Goal: Check status: Check status

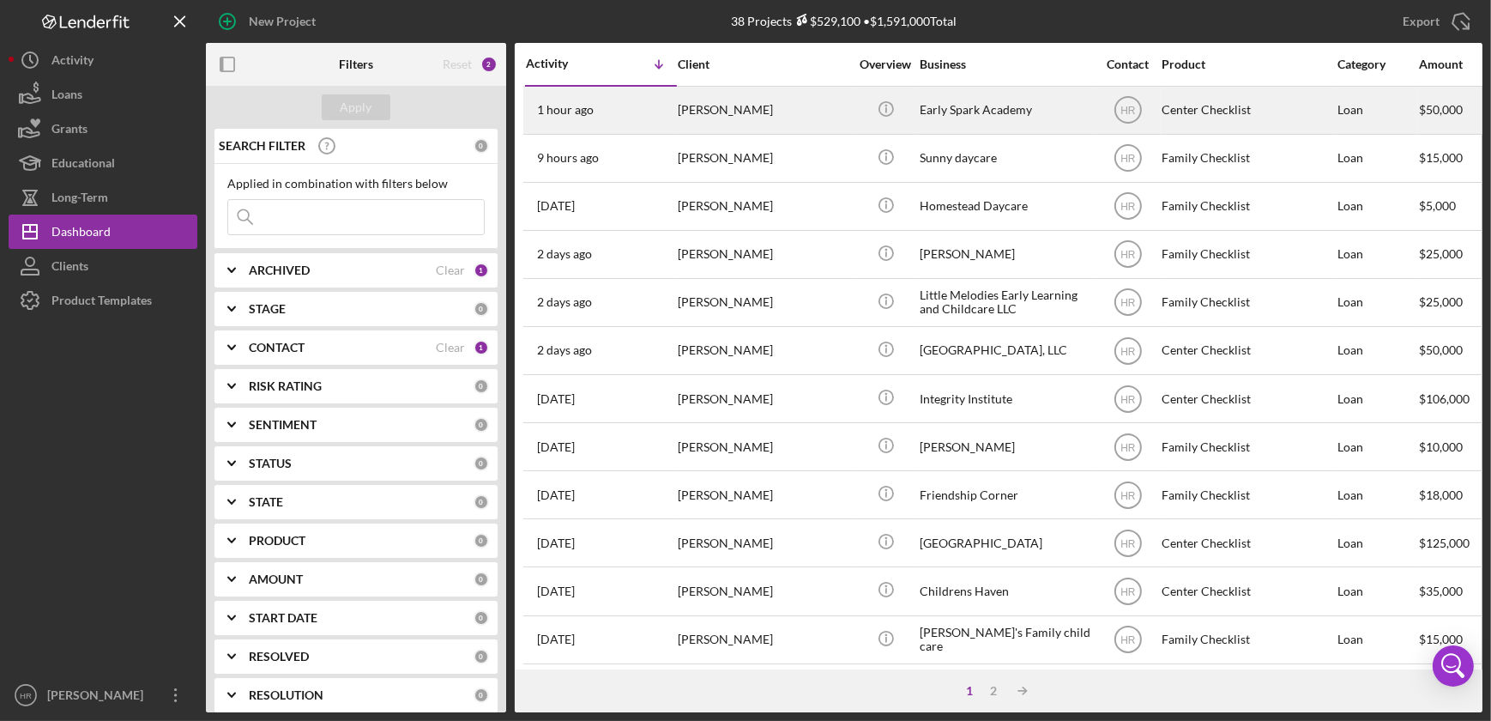
click at [1043, 106] on div "Early Spark Academy" at bounding box center [1006, 110] width 172 height 45
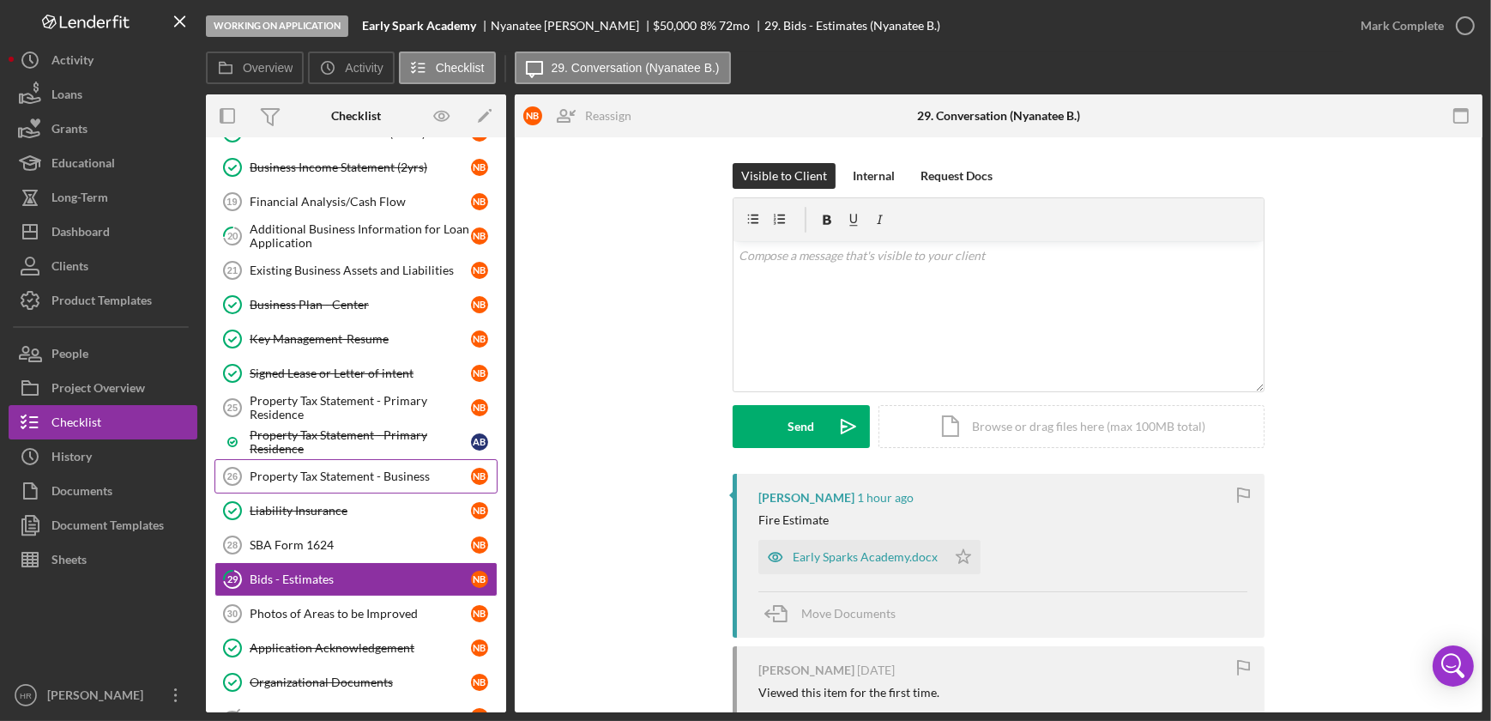
scroll to position [376, 0]
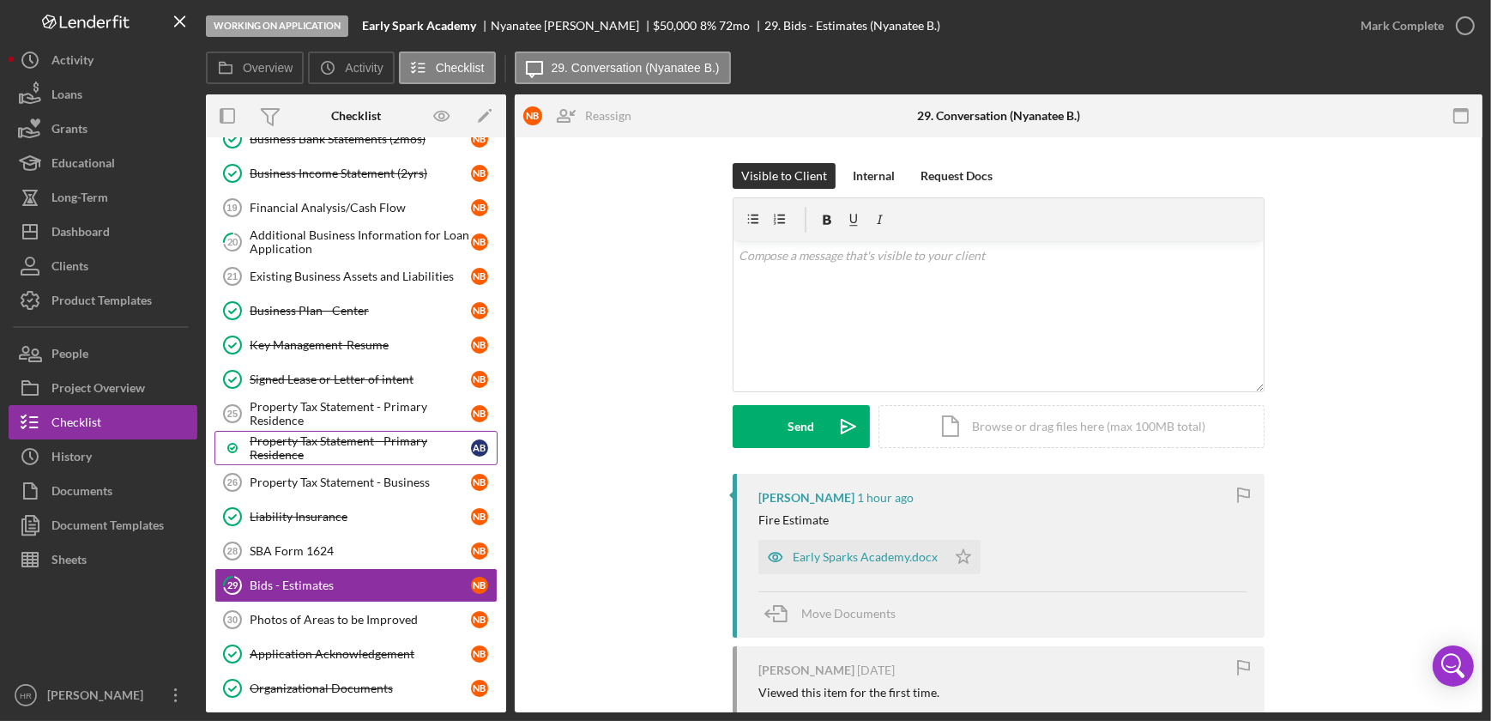
click at [347, 434] on div "Property Tax Statement - Primary Residence" at bounding box center [360, 447] width 221 height 27
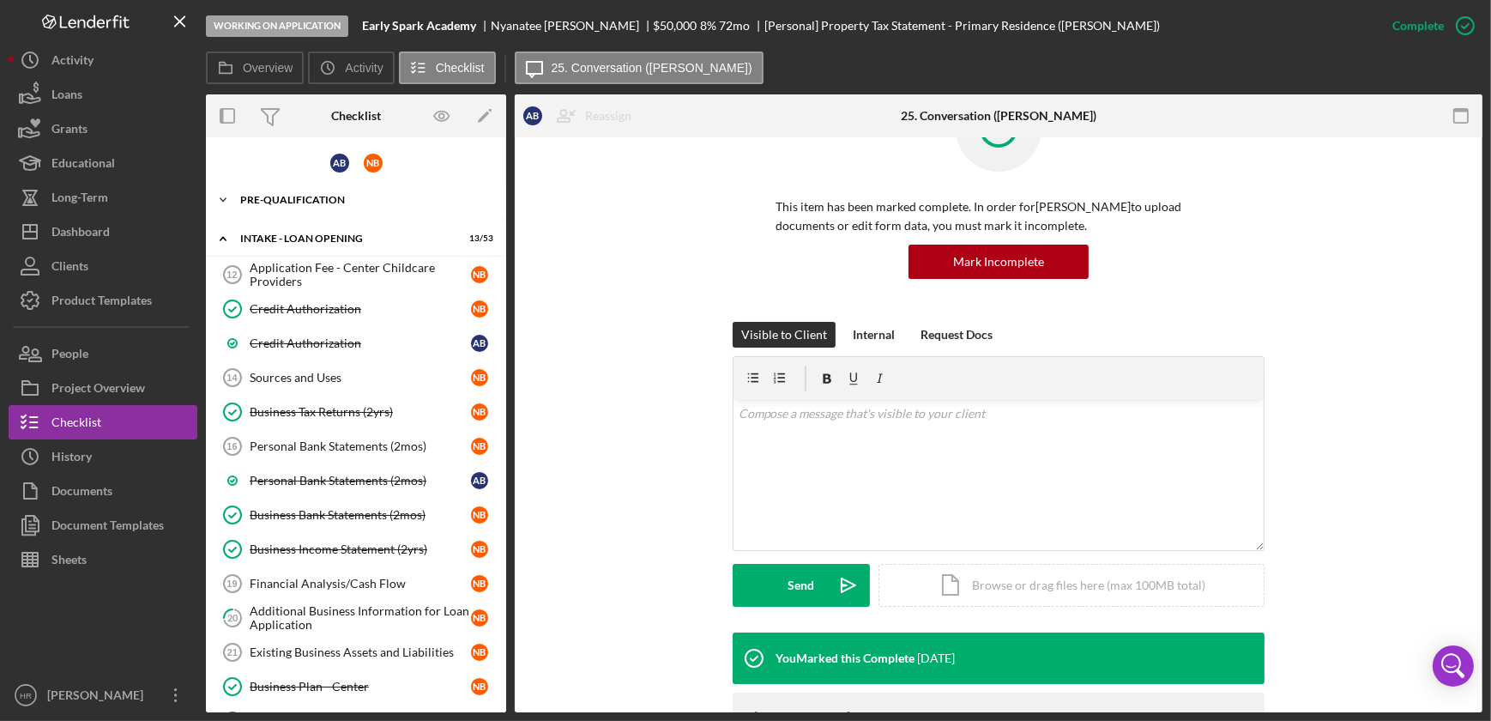
click at [300, 200] on div "Pre-Qualification" at bounding box center [362, 200] width 244 height 10
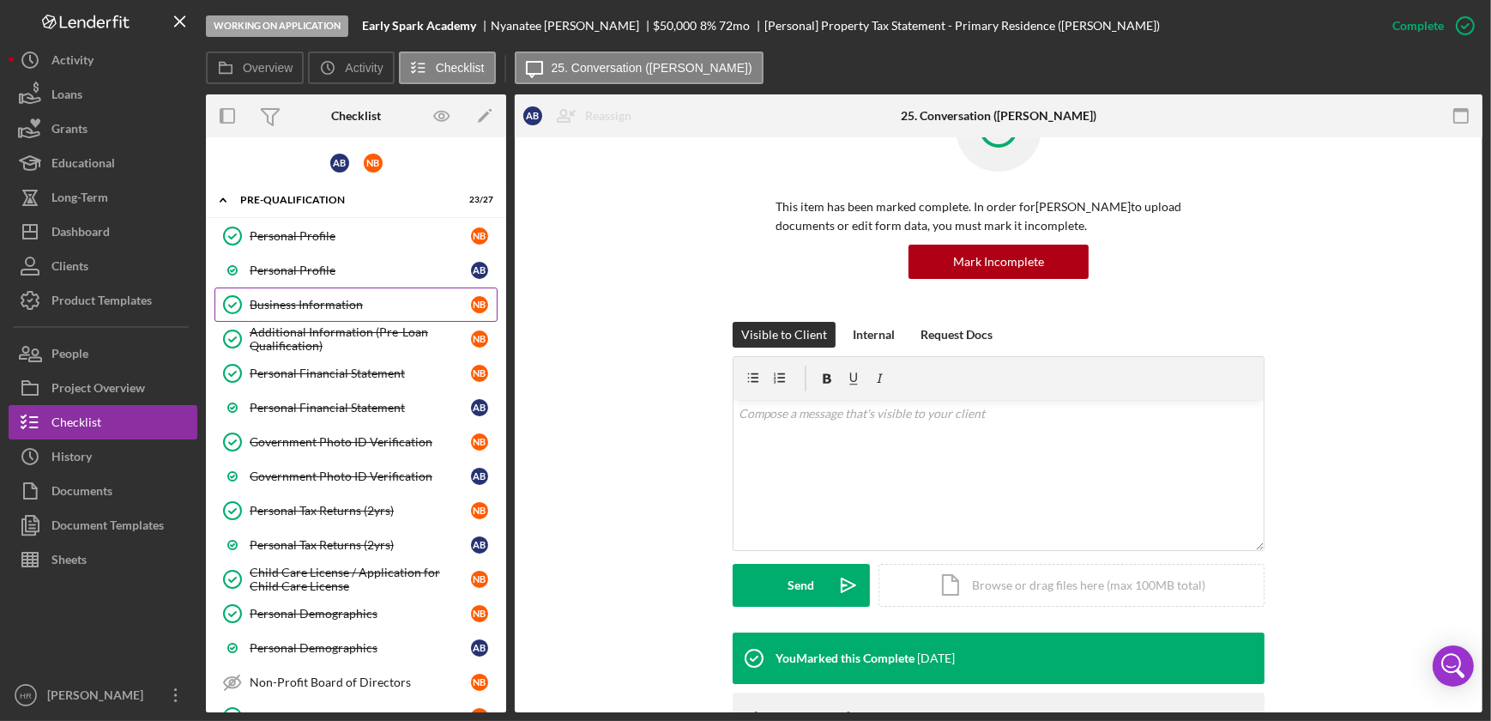
click at [318, 295] on link "Business Information Business Information N B" at bounding box center [355, 304] width 283 height 34
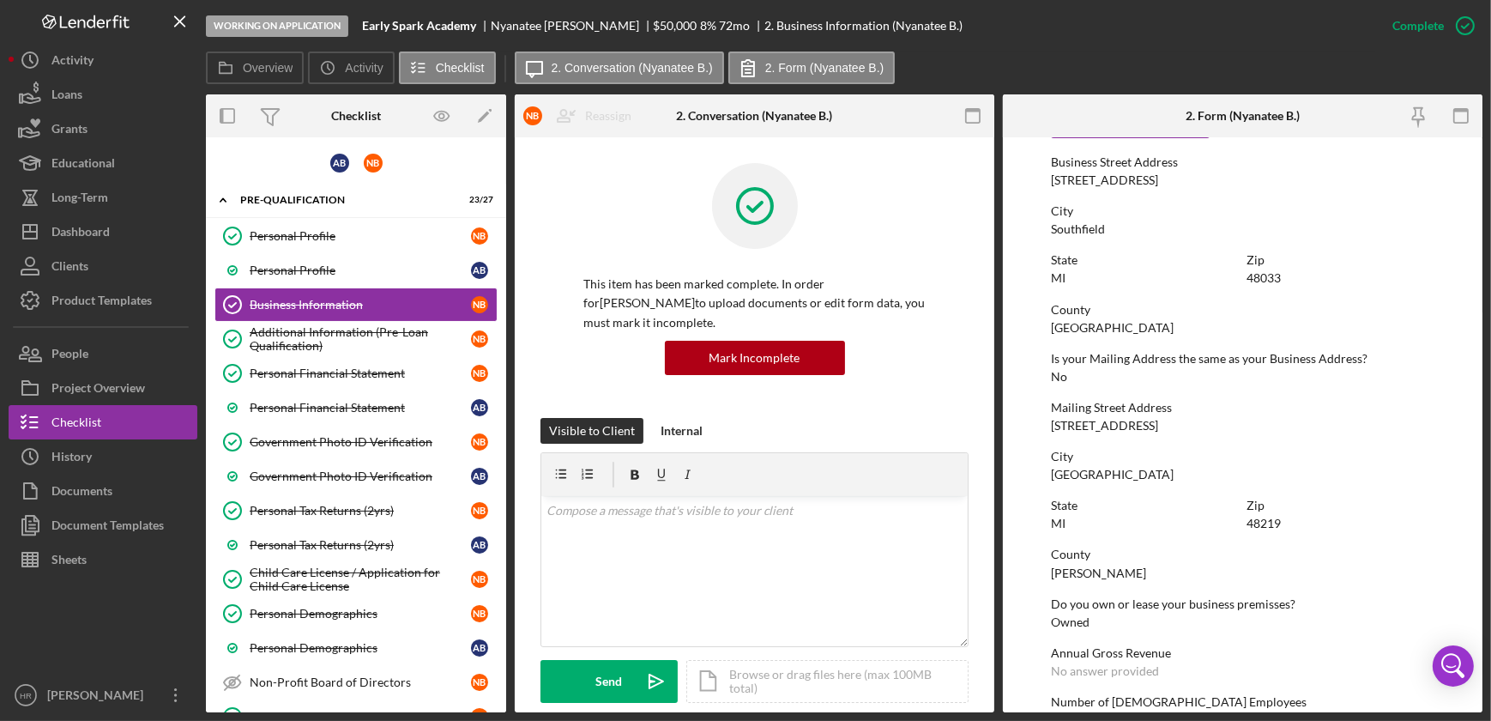
scroll to position [1013, 0]
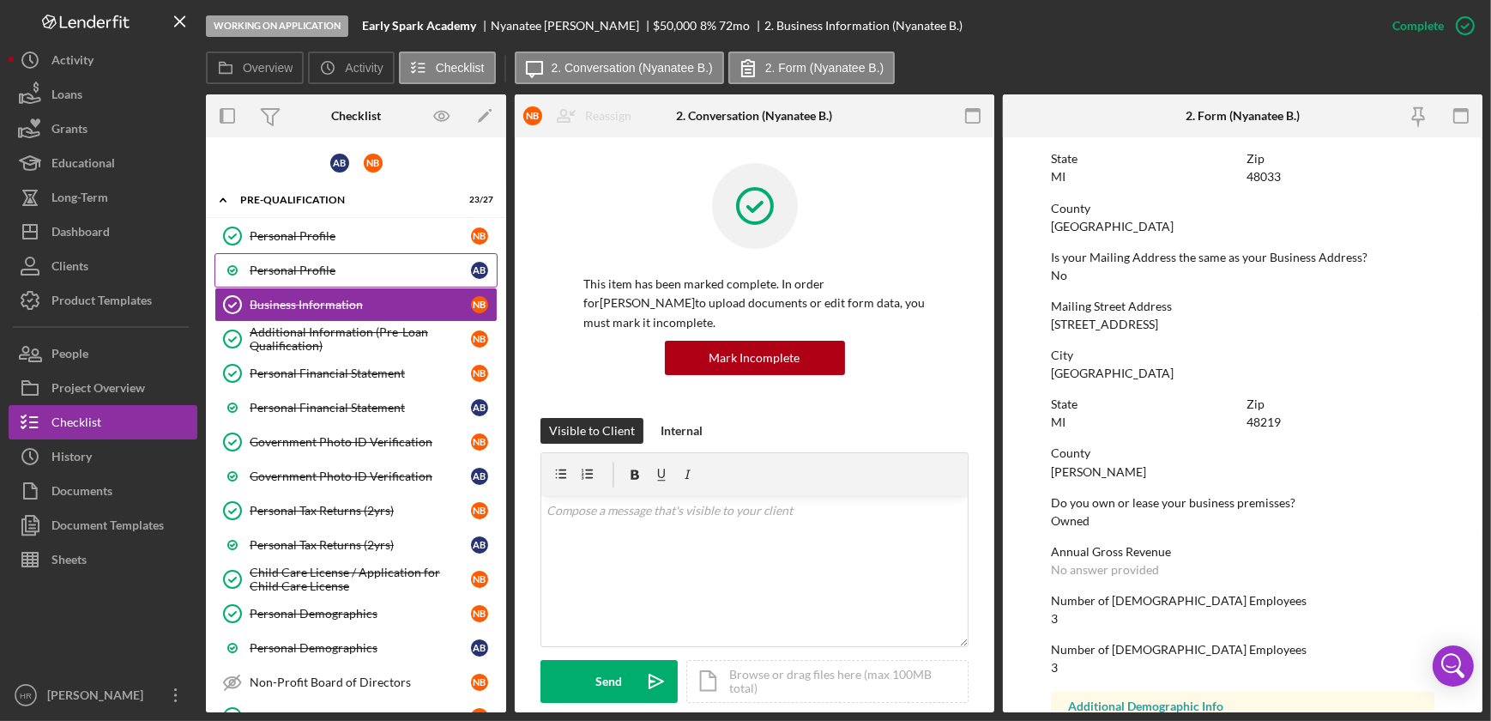
click at [326, 263] on div "Personal Profile" at bounding box center [360, 270] width 221 height 14
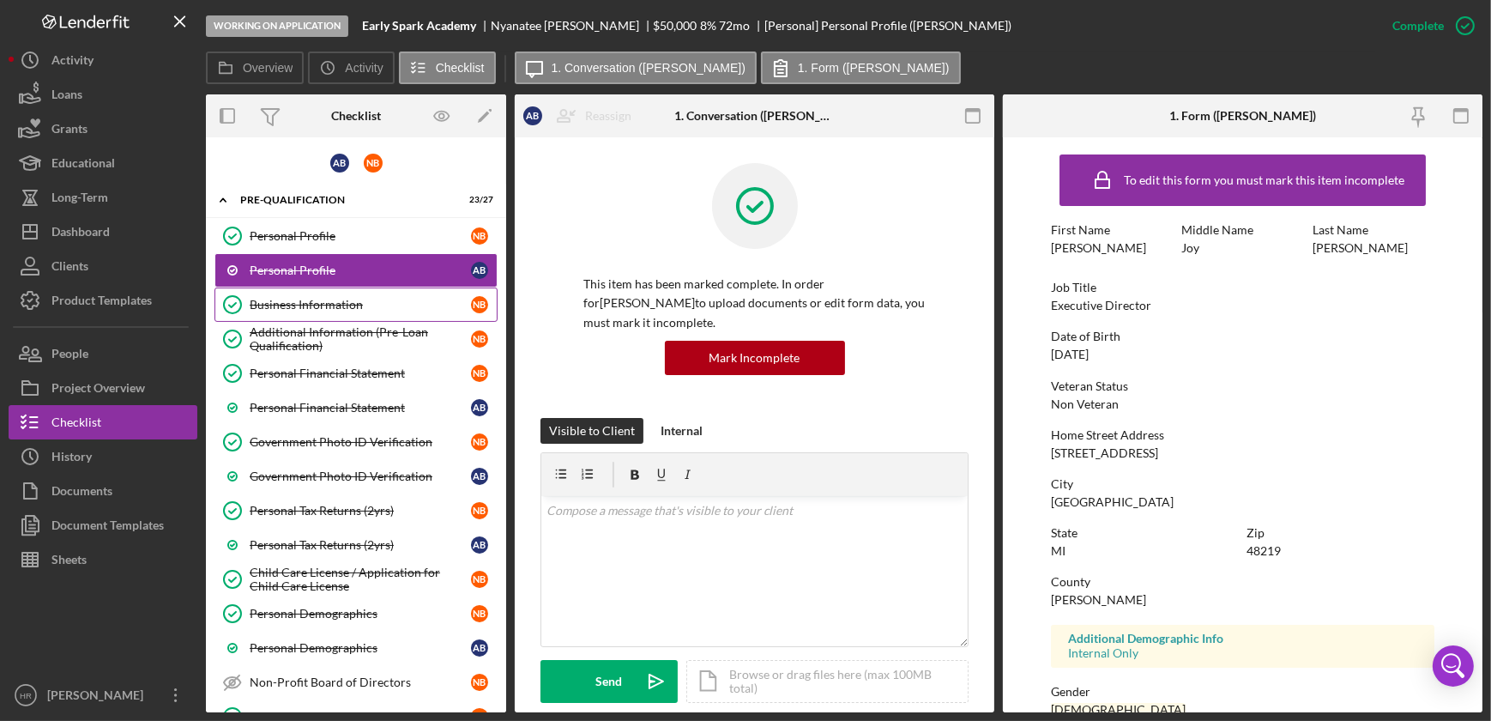
click at [316, 295] on link "Business Information Business Information N B" at bounding box center [355, 304] width 283 height 34
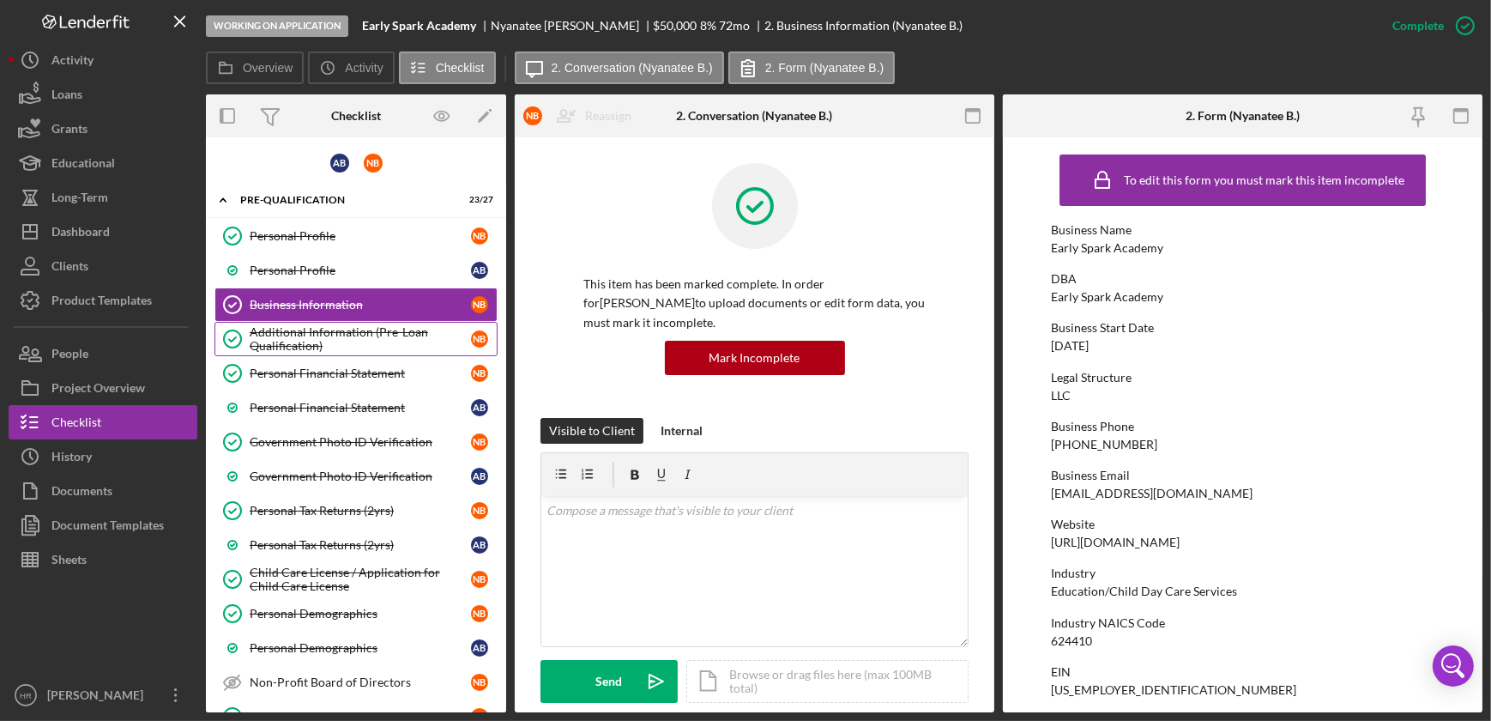
click at [313, 323] on link "Additional Information (Pre-Loan Qualification) Additional Information (Pre-Loa…" at bounding box center [355, 339] width 283 height 34
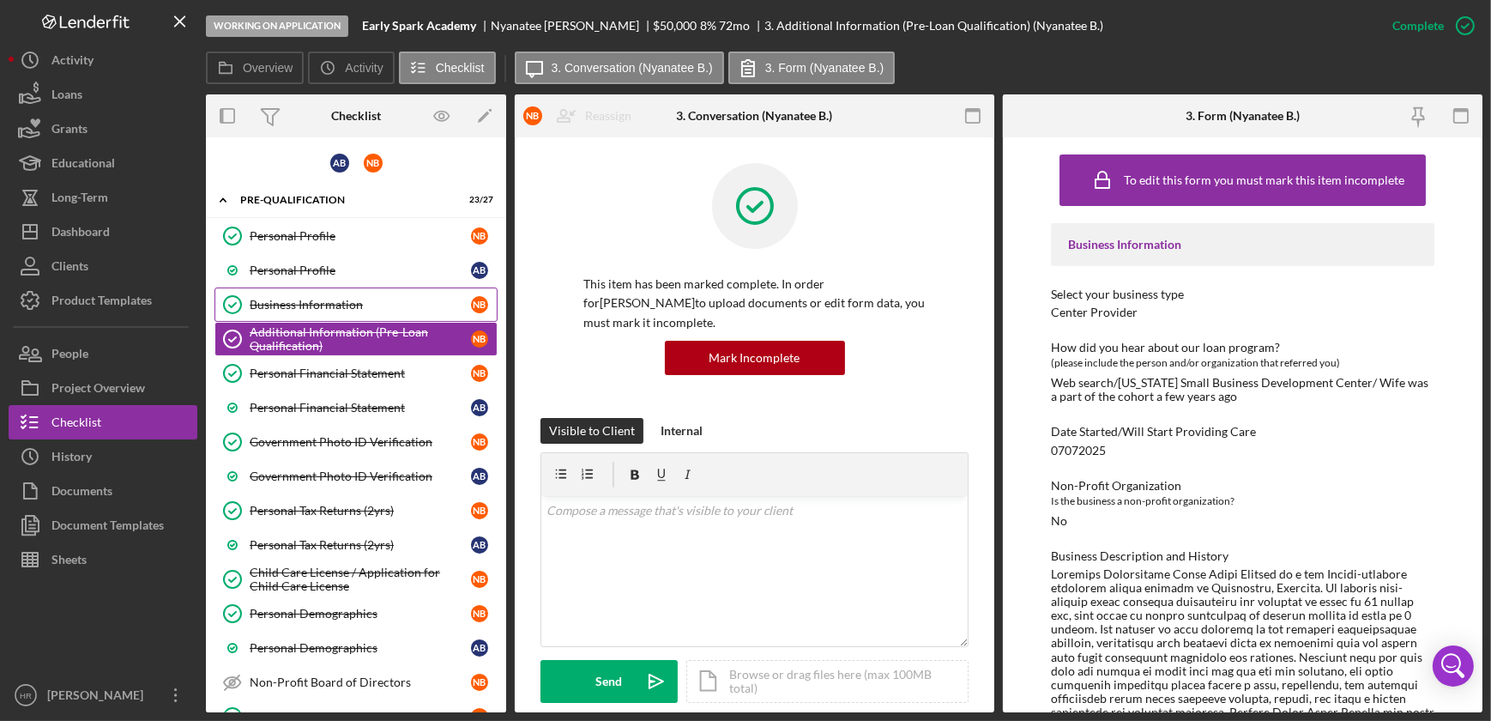
click at [311, 300] on div "Business Information" at bounding box center [360, 305] width 221 height 14
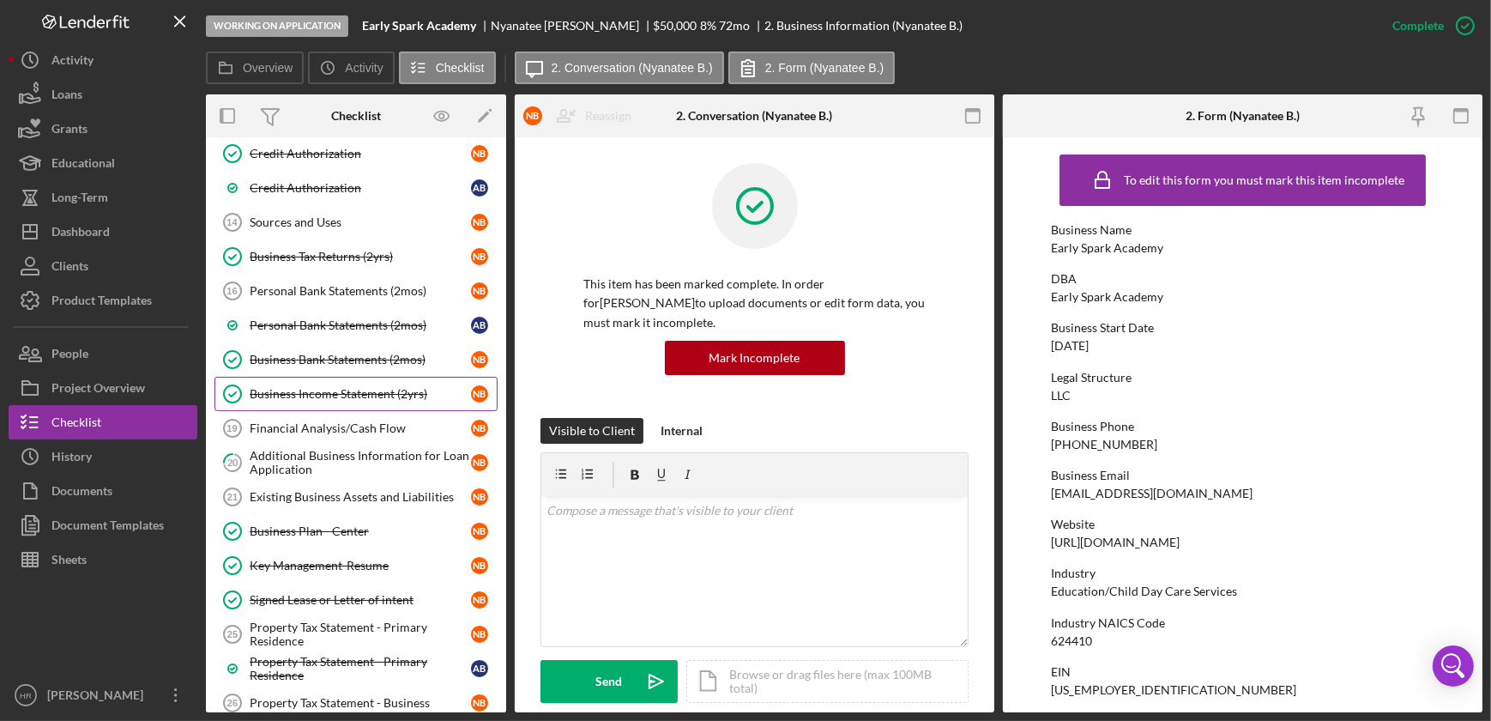
scroll to position [858, 0]
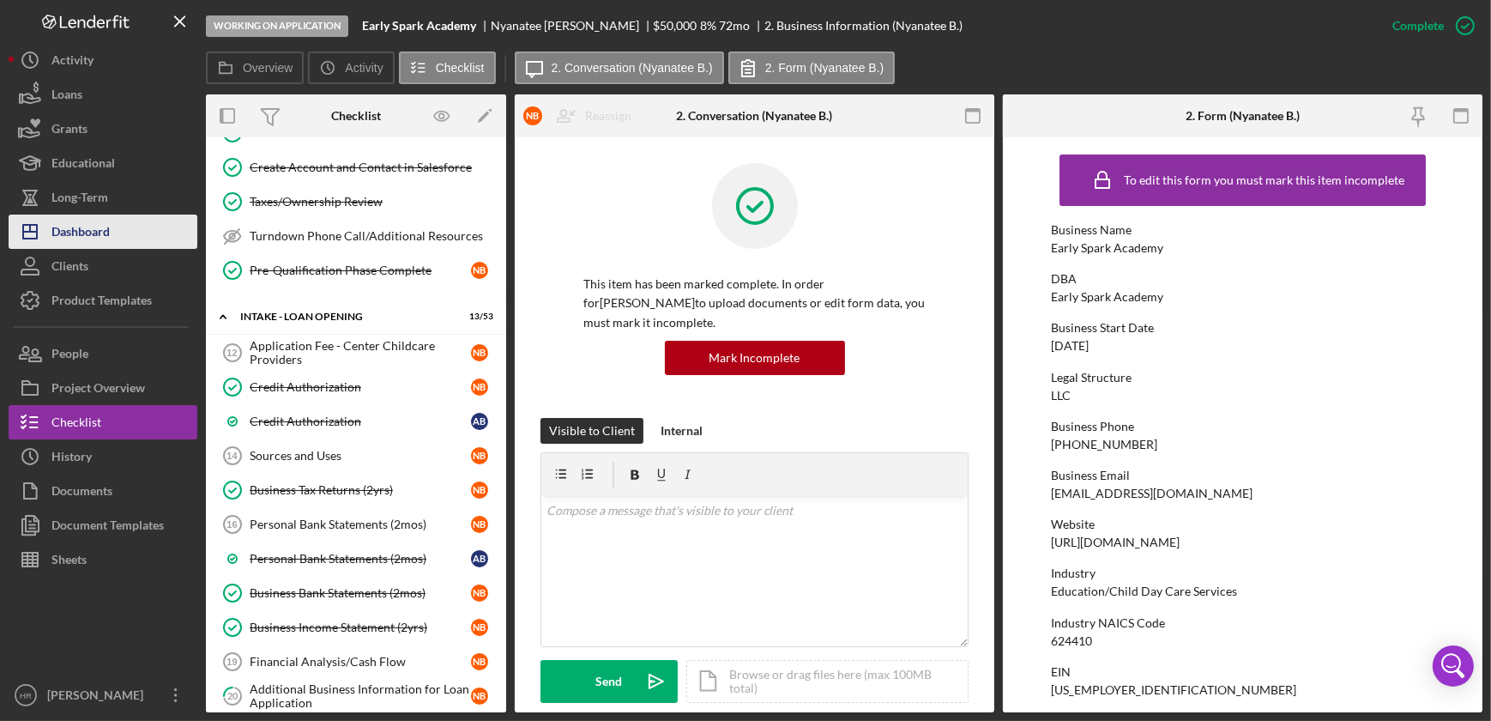
click at [94, 238] on div "Dashboard" at bounding box center [80, 233] width 58 height 39
